Goal: Information Seeking & Learning: Compare options

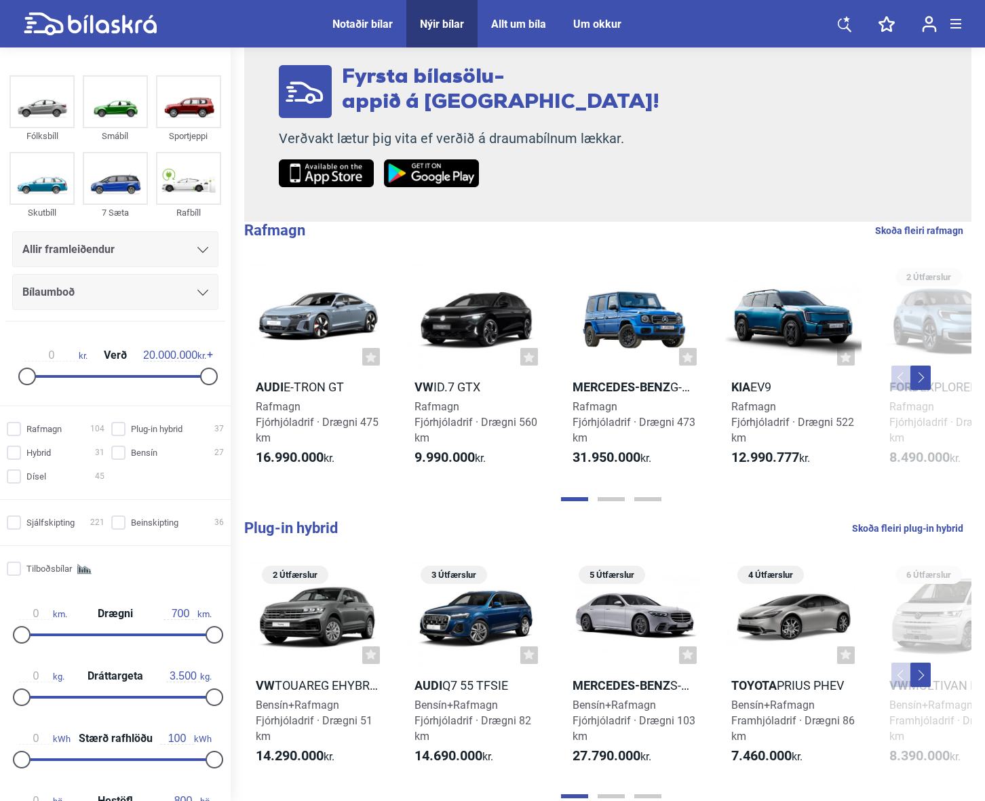
scroll to position [242, 0]
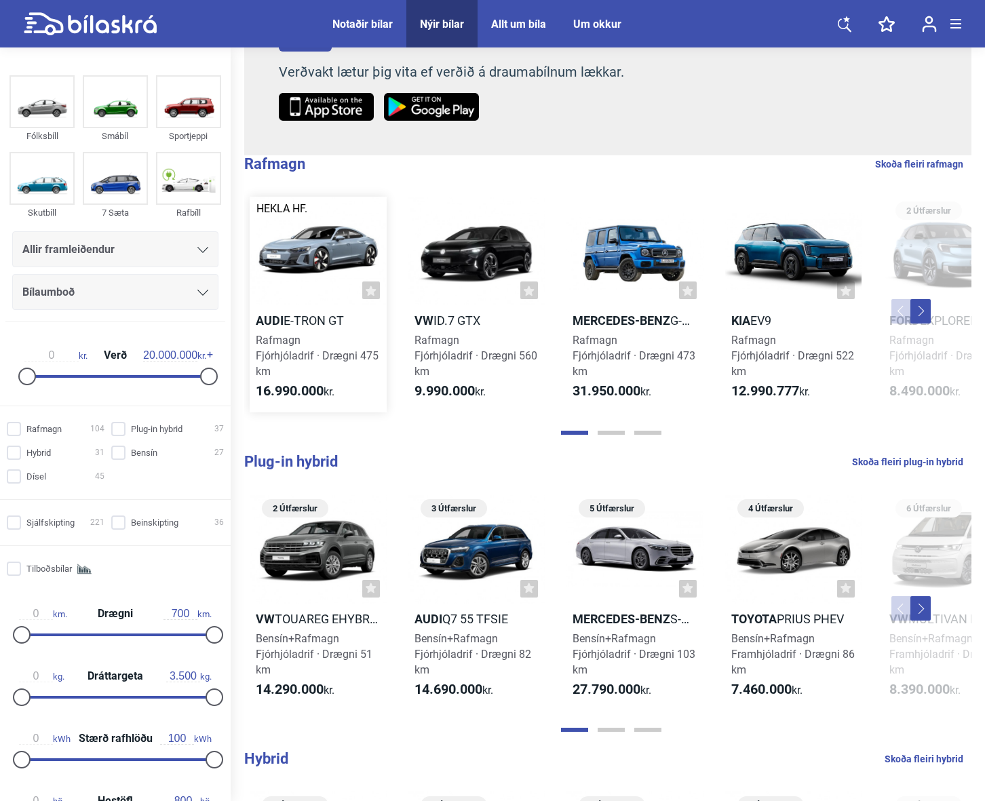
click at [323, 237] on div at bounding box center [318, 251] width 137 height 109
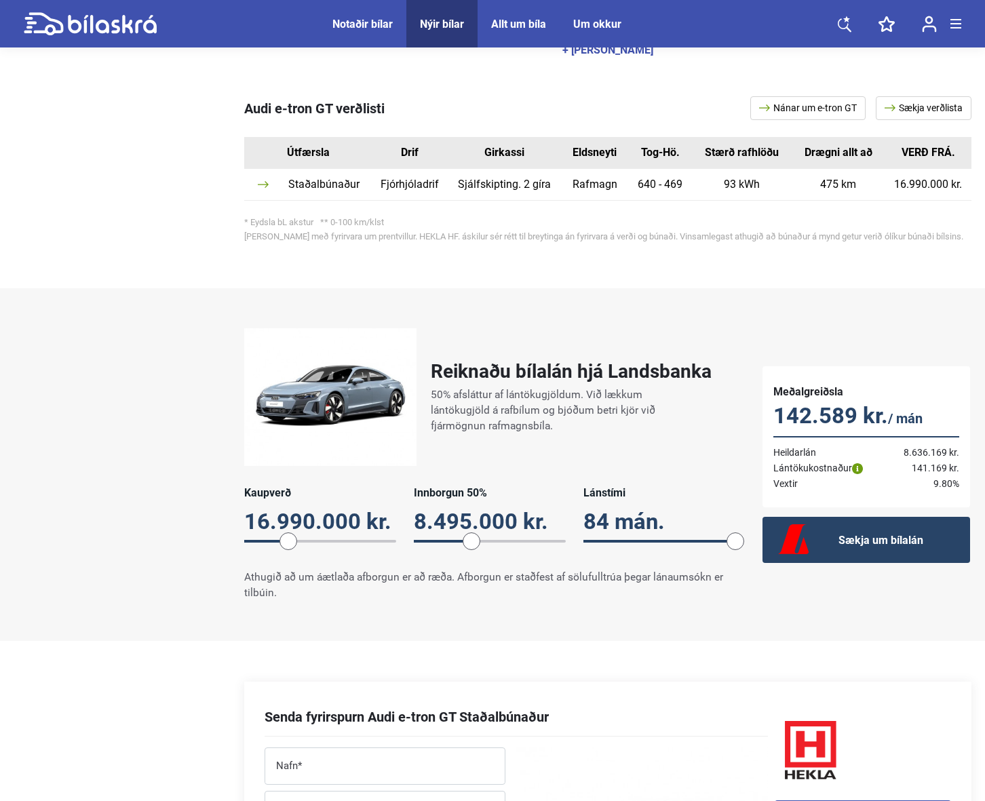
scroll to position [799, 0]
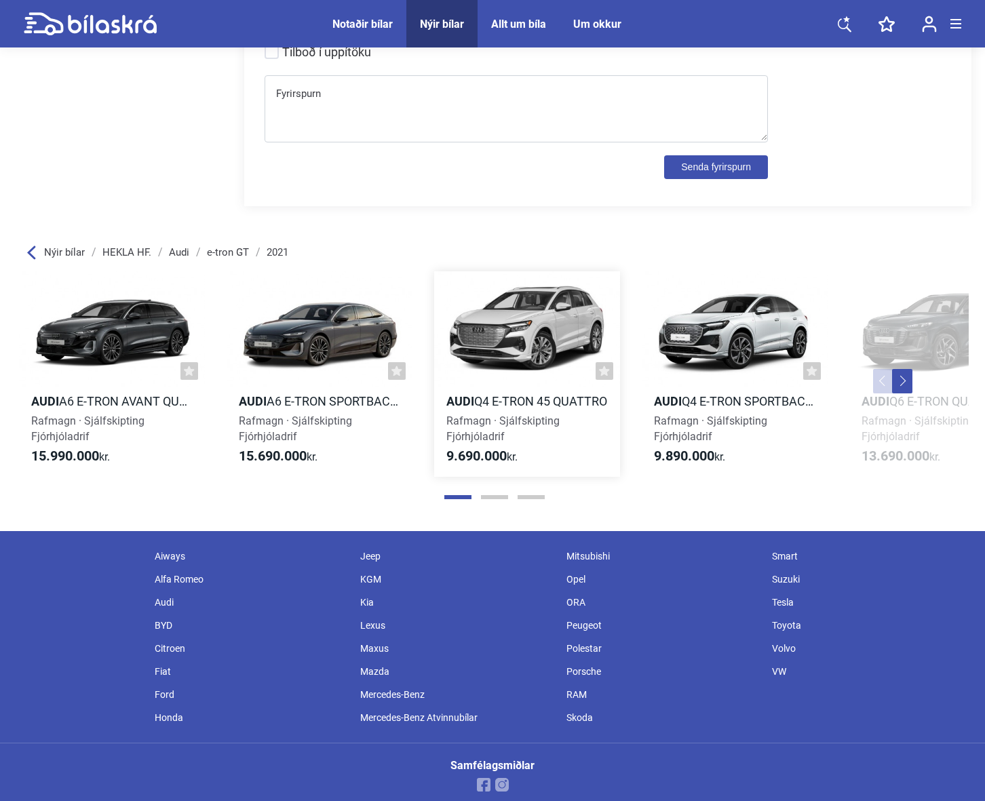
click at [549, 308] on div at bounding box center [527, 328] width 186 height 115
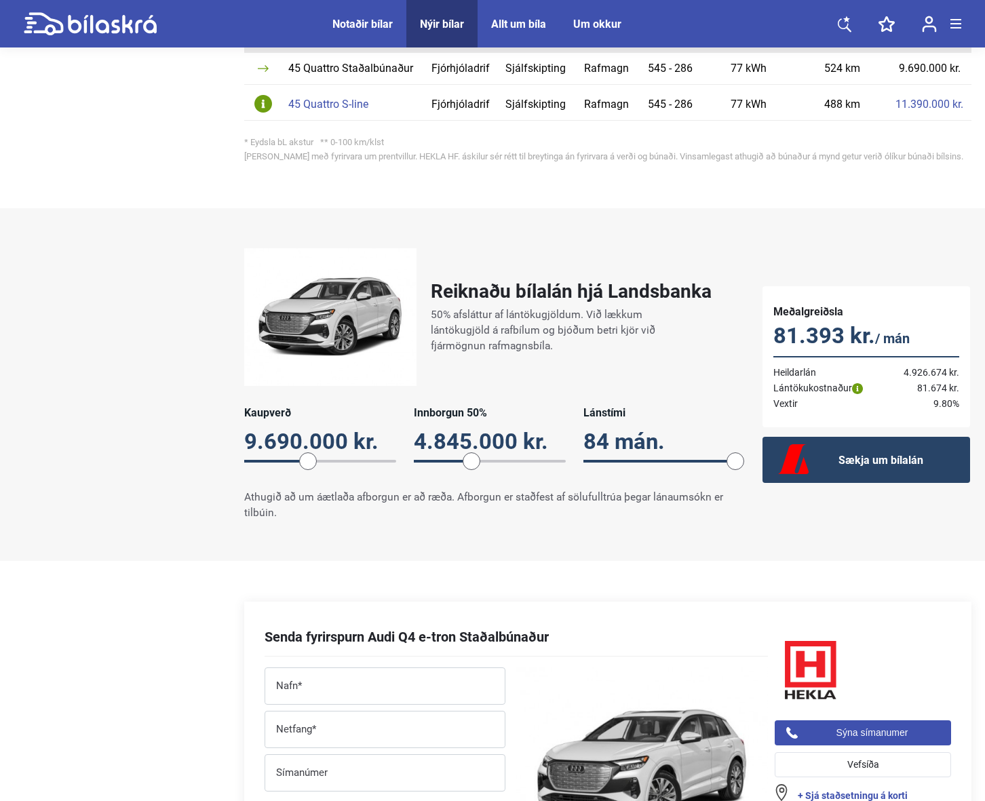
scroll to position [768, 0]
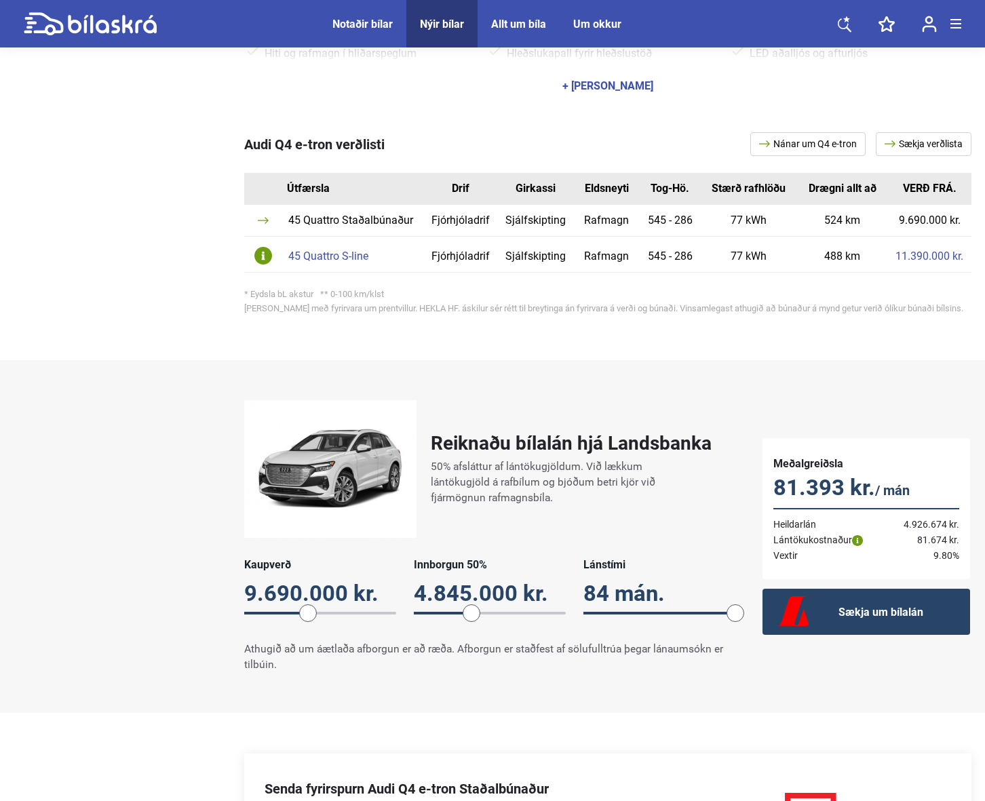
click at [262, 247] on img at bounding box center [263, 256] width 18 height 18
click at [264, 217] on img at bounding box center [263, 220] width 11 height 7
click at [347, 251] on div "45 Quattro S-line" at bounding box center [352, 256] width 129 height 11
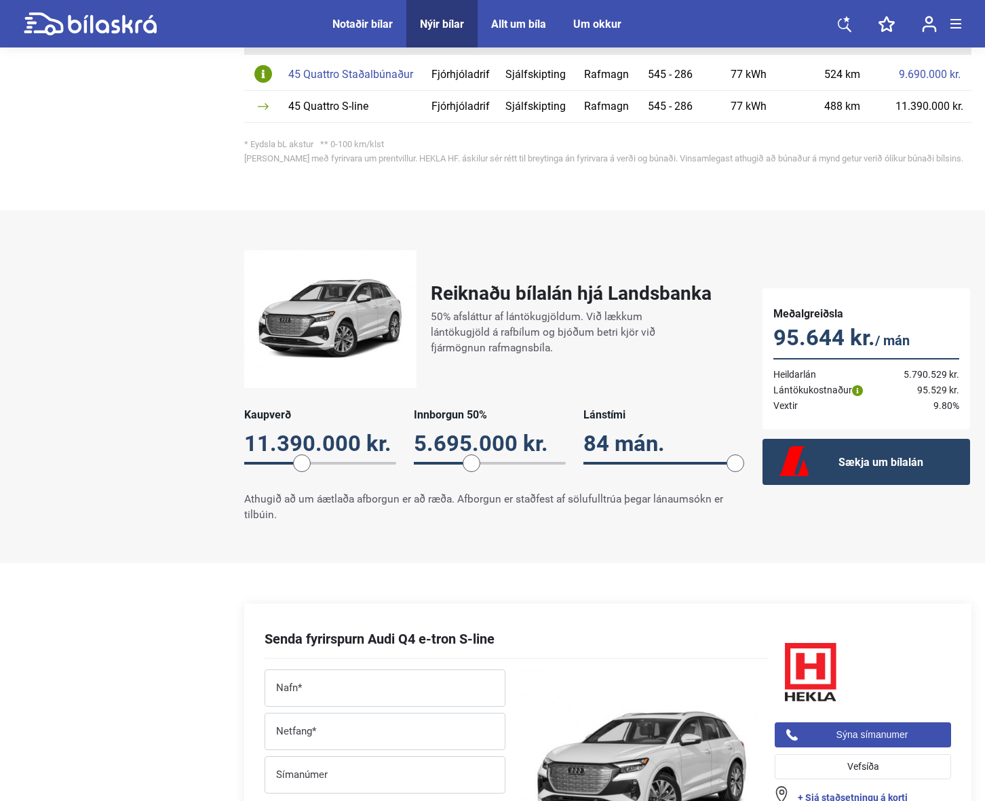
scroll to position [656, 0]
